Goal: Task Accomplishment & Management: Manage account settings

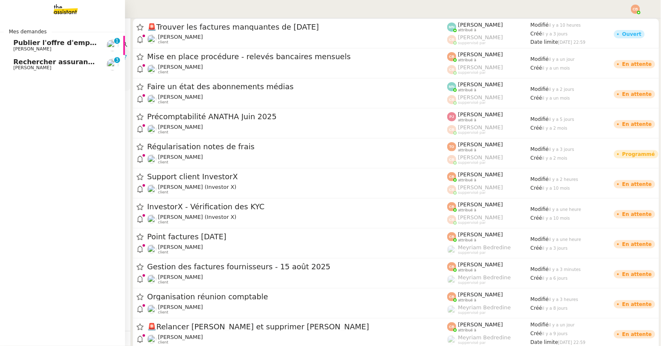
click at [22, 45] on span "Publier l'offre d'emploi sur forums universitaires" at bounding box center [104, 43] width 183 height 8
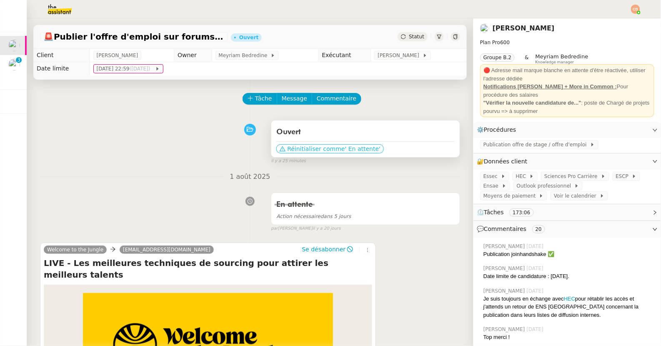
click at [356, 146] on span "' En attente'" at bounding box center [362, 149] width 35 height 8
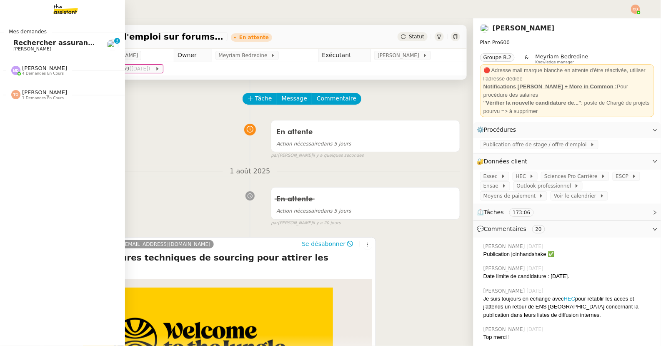
click at [24, 43] on span "Rechercher assurance habitation pour INVESTFR" at bounding box center [104, 43] width 183 height 8
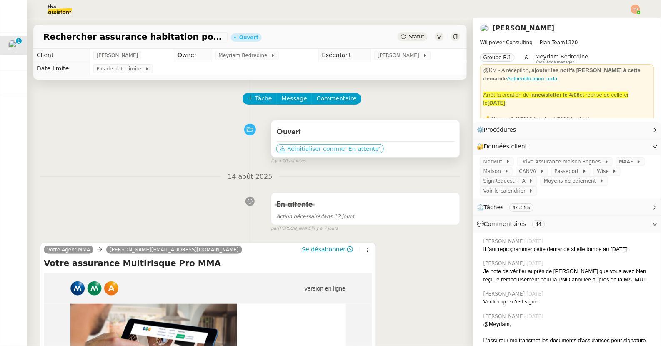
click at [325, 152] on span "Réinitialiser comme" at bounding box center [315, 149] width 57 height 8
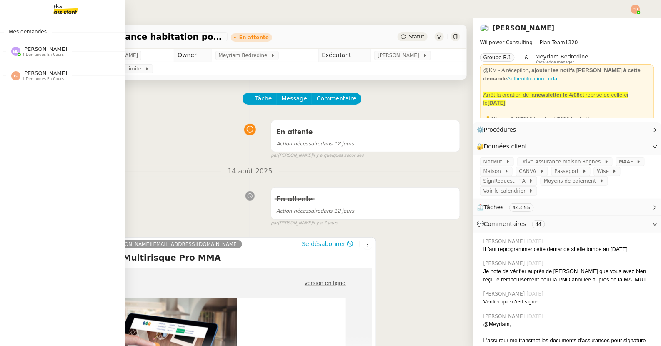
click at [33, 52] on span "4 demandes en cours" at bounding box center [43, 54] width 42 height 5
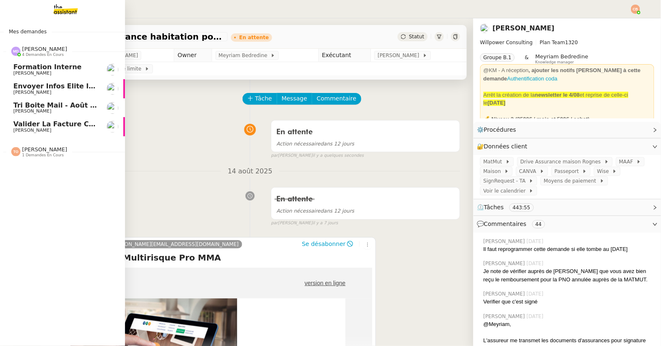
click at [45, 69] on span "Formation interne" at bounding box center [47, 67] width 68 height 8
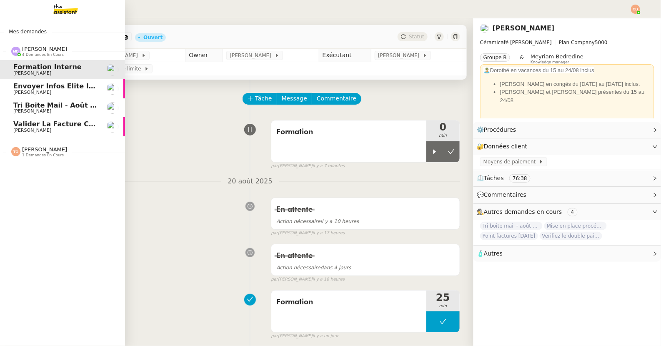
click at [23, 112] on span "[PERSON_NAME]" at bounding box center [32, 110] width 38 height 5
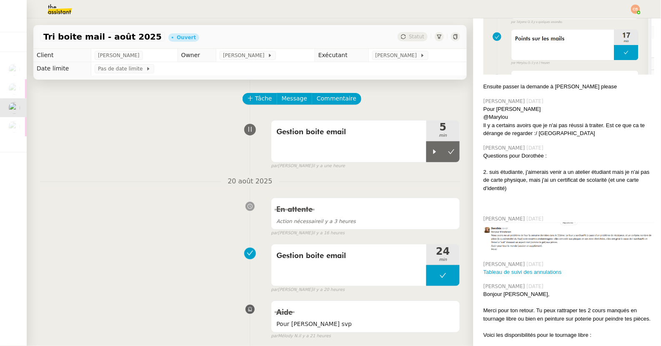
scroll to position [1798, 0]
